Goal: Information Seeking & Learning: Learn about a topic

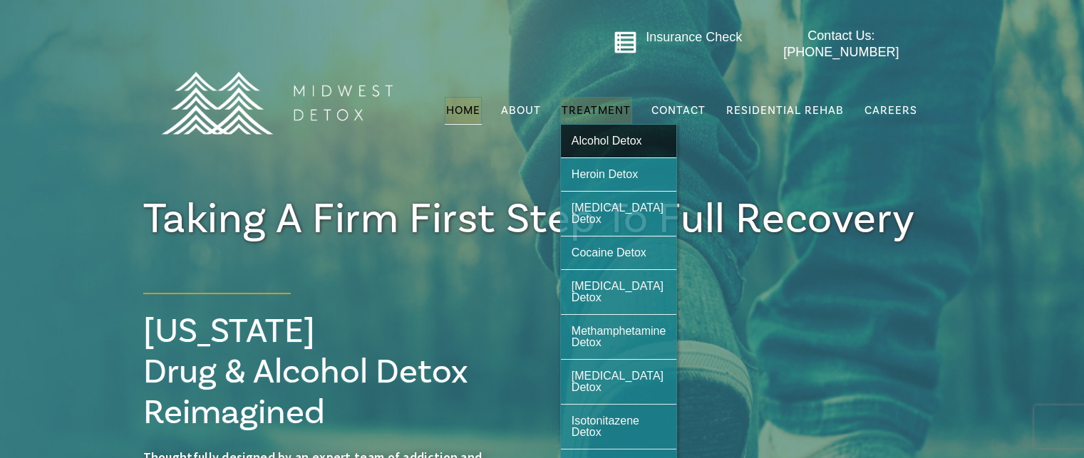
click at [587, 140] on link "Alcohol Detox" at bounding box center [619, 141] width 116 height 33
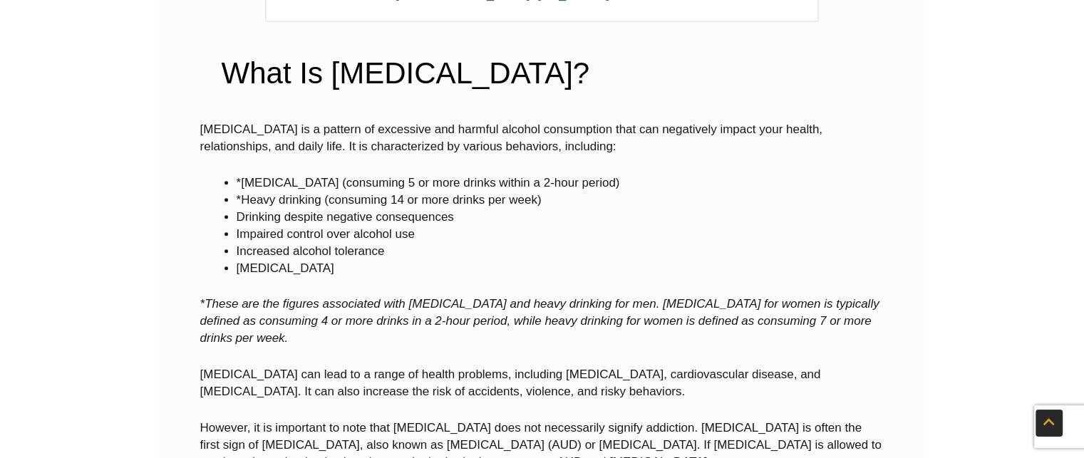
scroll to position [663, 0]
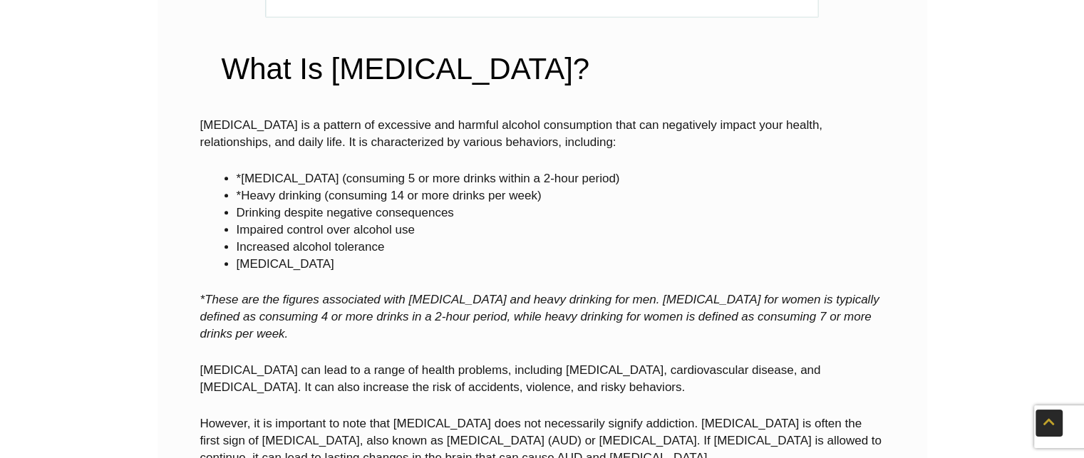
click at [873, 276] on div "Alcohol abuse is a pattern of excessive and harmful alcohol consumption that ca…" at bounding box center [542, 292] width 684 height 350
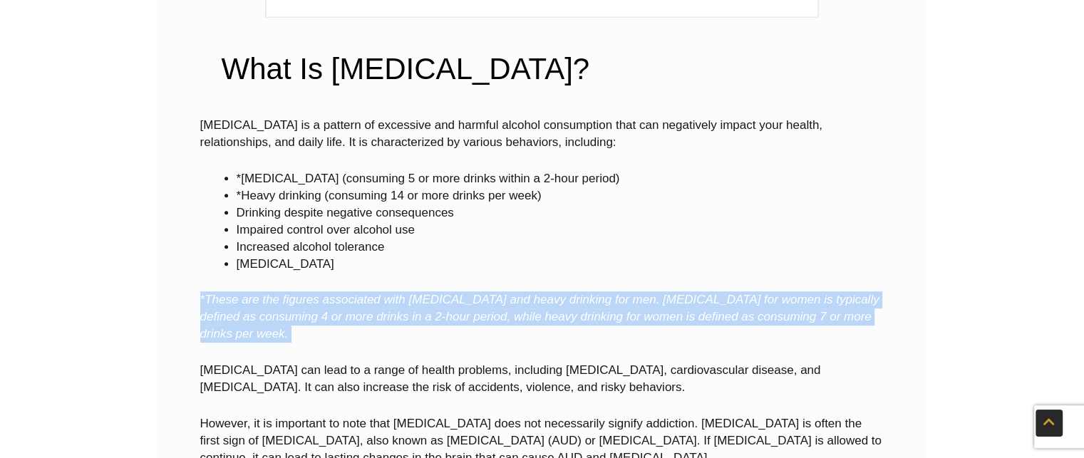
click at [873, 276] on div "Alcohol abuse is a pattern of excessive and harmful alcohol consumption that ca…" at bounding box center [542, 292] width 684 height 350
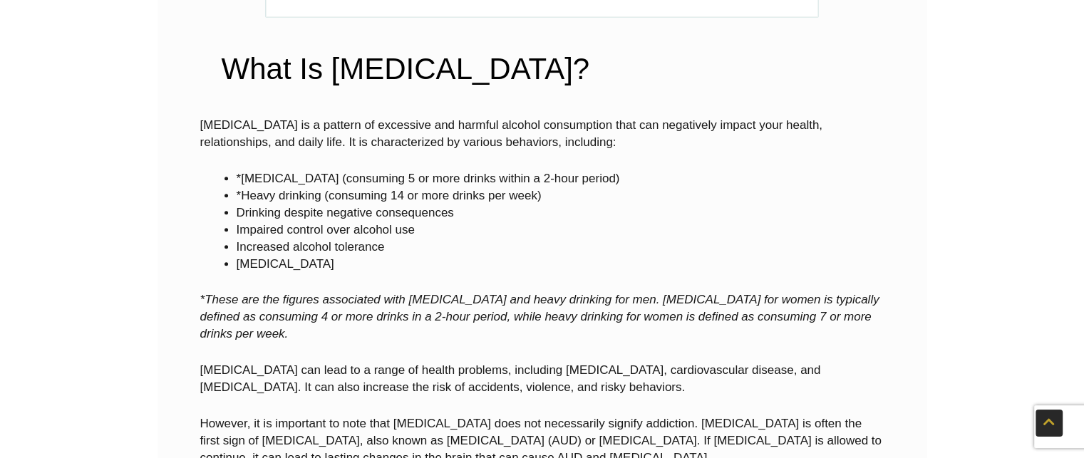
click at [774, 222] on li "Impaired control over alcohol use" at bounding box center [561, 230] width 648 height 17
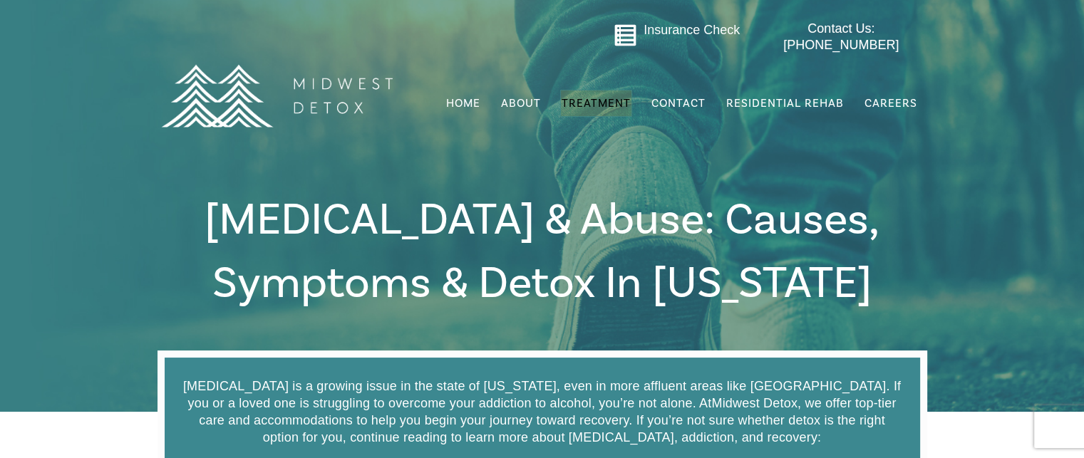
scroll to position [6, 0]
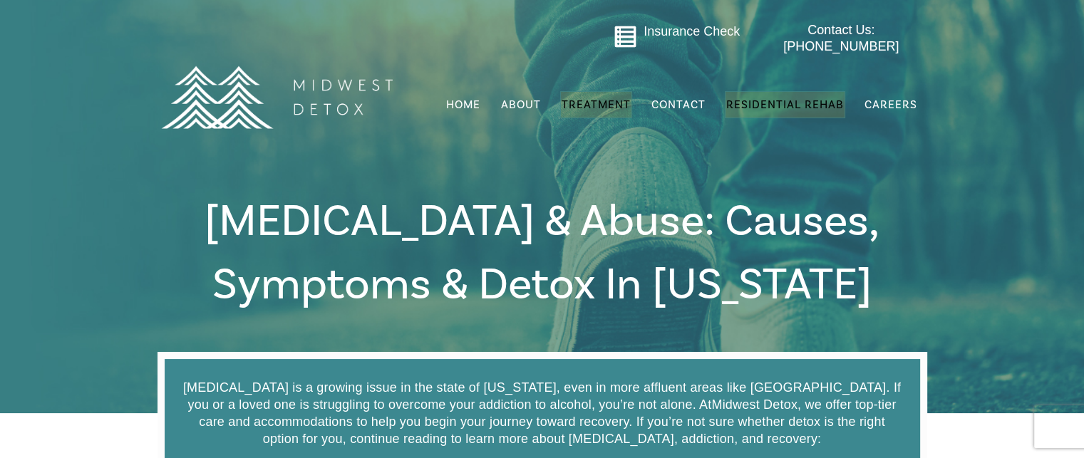
click at [749, 98] on span "Residential Rehab" at bounding box center [786, 105] width 118 height 14
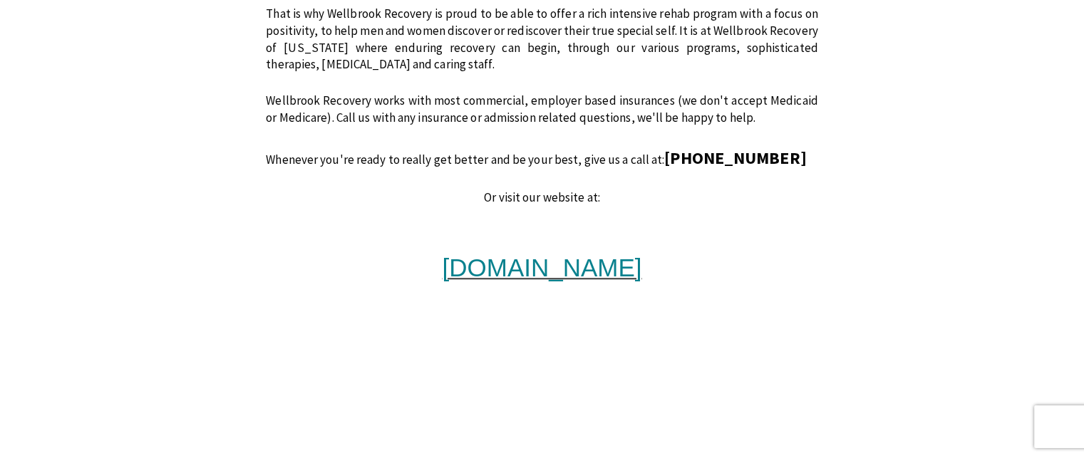
scroll to position [1263, 0]
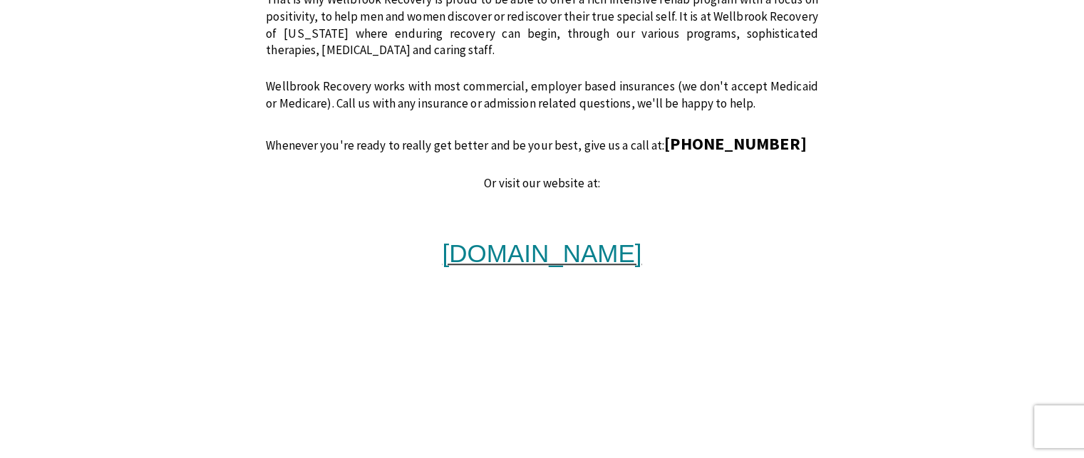
click at [586, 240] on span "www.wellbrookrecovery.com" at bounding box center [543, 254] width 200 height 28
